Goal: Information Seeking & Learning: Learn about a topic

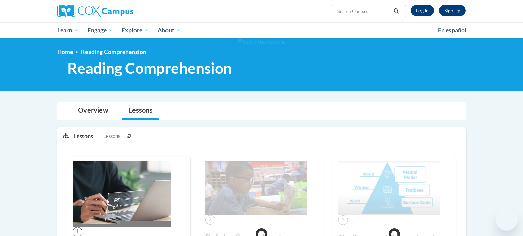
click at [419, 11] on link "Log In" at bounding box center [421, 10] width 23 height 11
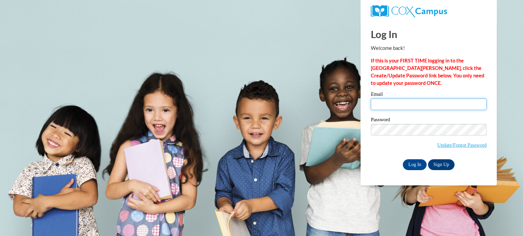
type input "sgarlock@hnrschools.org"
click at [386, 102] on input "sgarlock@hnrschools.org" at bounding box center [428, 105] width 116 height 12
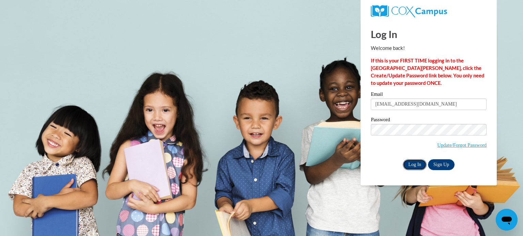
click at [412, 165] on input "Log In" at bounding box center [414, 165] width 24 height 11
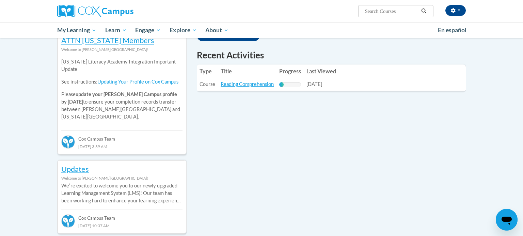
scroll to position [236, 0]
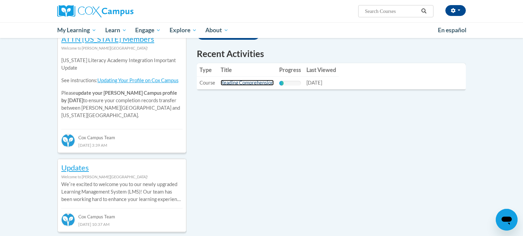
click at [248, 83] on link "Reading Comprehension" at bounding box center [246, 83] width 53 height 6
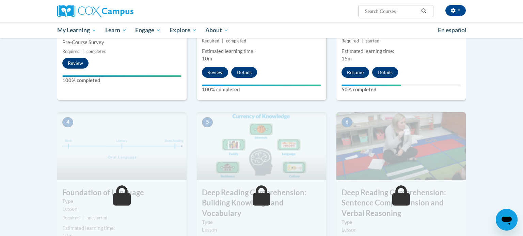
scroll to position [242, 0]
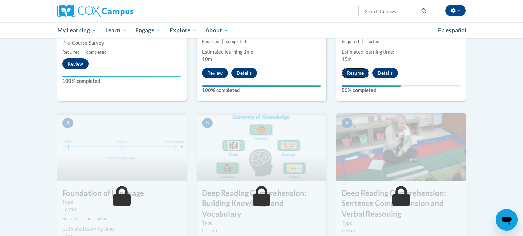
click at [348, 75] on button "Resume" at bounding box center [355, 73] width 28 height 11
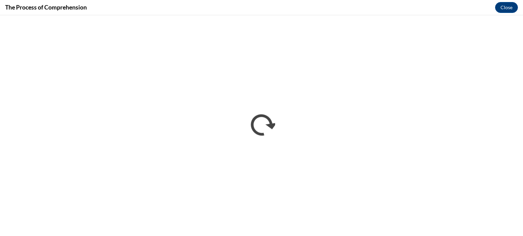
scroll to position [0, 0]
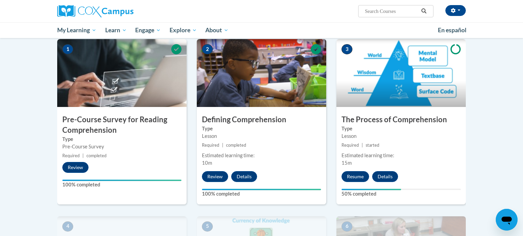
scroll to position [139, 0]
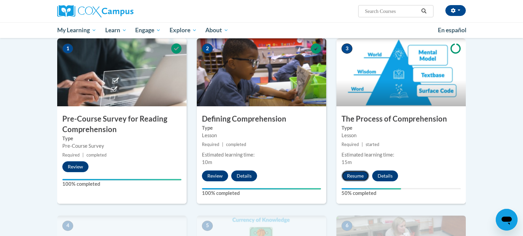
click at [353, 174] on button "Resume" at bounding box center [355, 176] width 28 height 11
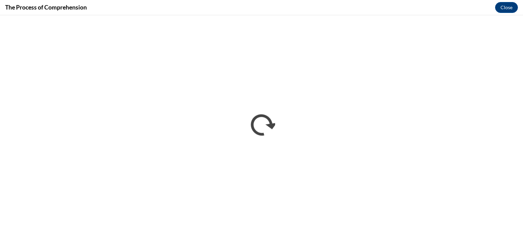
scroll to position [0, 0]
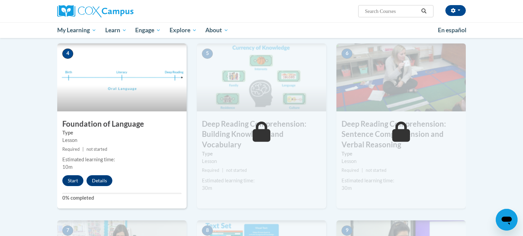
scroll to position [312, 0]
click at [75, 182] on button "Start" at bounding box center [72, 180] width 21 height 11
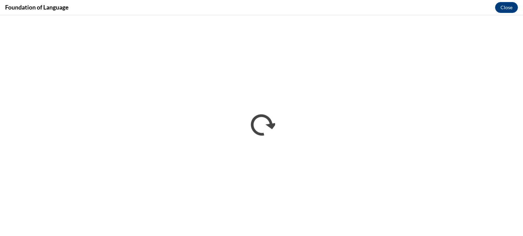
scroll to position [0, 0]
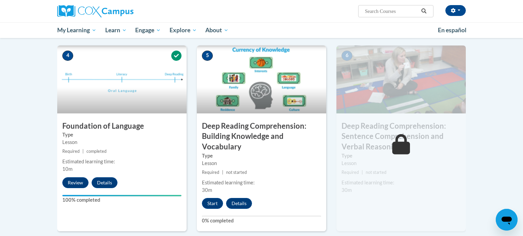
scroll to position [314, 0]
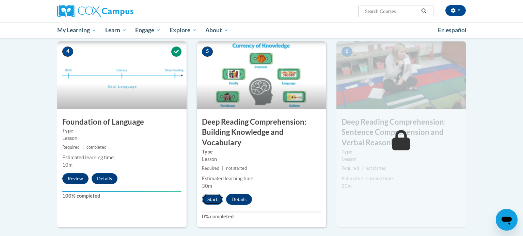
click at [215, 198] on button "Start" at bounding box center [212, 199] width 21 height 11
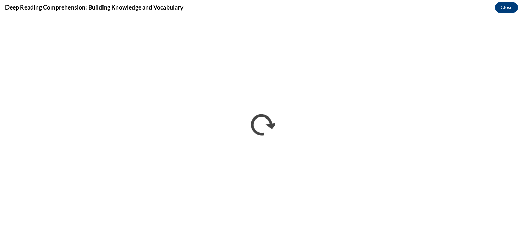
scroll to position [0, 0]
